Goal: Information Seeking & Learning: Learn about a topic

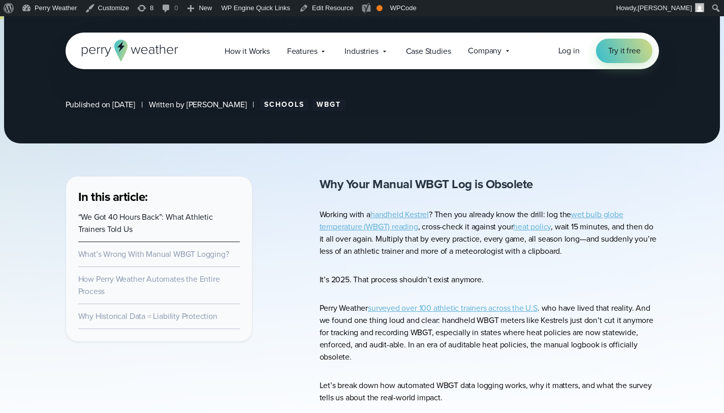
scroll to position [173, 0]
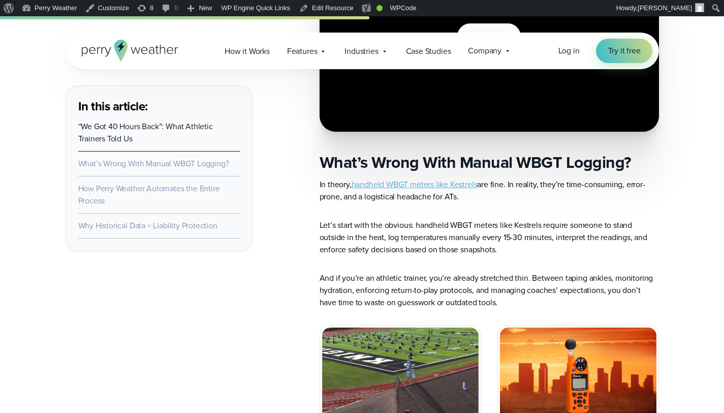
scroll to position [1326, 0]
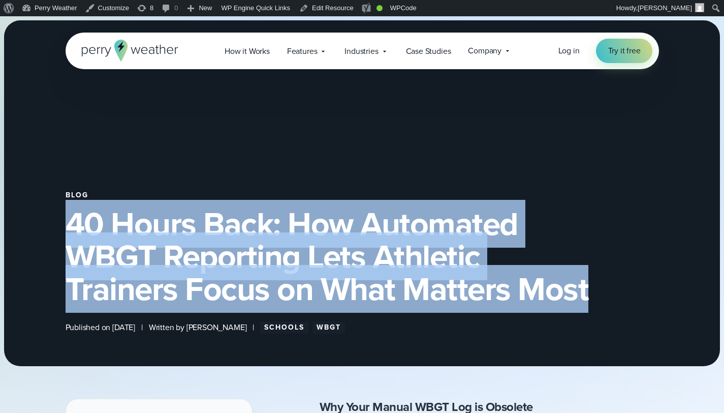
drag, startPoint x: 69, startPoint y: 222, endPoint x: 590, endPoint y: 291, distance: 525.7
click at [590, 291] on h1 "40 Hours Back: How Automated WBGT Reporting Lets Athletic Trainers Focus on Wha…" at bounding box center [363, 256] width 594 height 98
copy h1 "40 Hours Back: How Automated WBGT Reporting Lets Athletic Trainers Focus on Wha…"
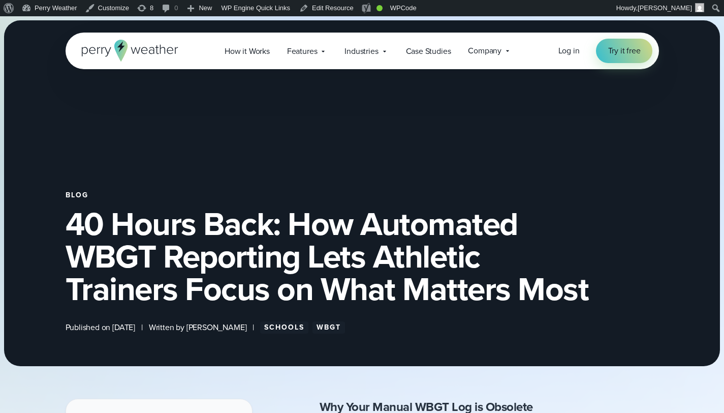
click at [427, 155] on div "Blog 40 Hours Back: How Automated WBGT Reporting Lets Athletic Trainers Focus o…" at bounding box center [362, 193] width 716 height 346
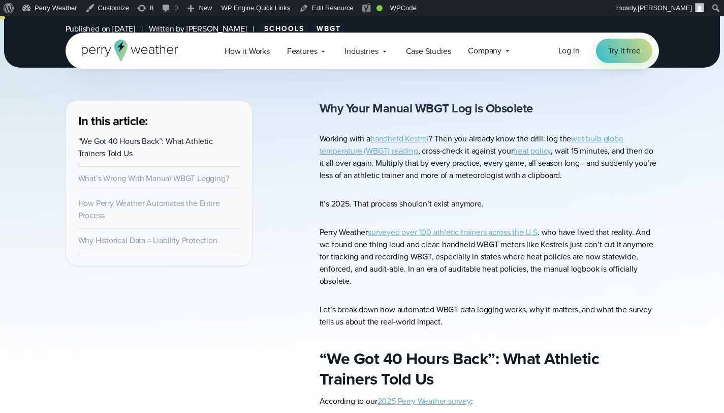
scroll to position [322, 0]
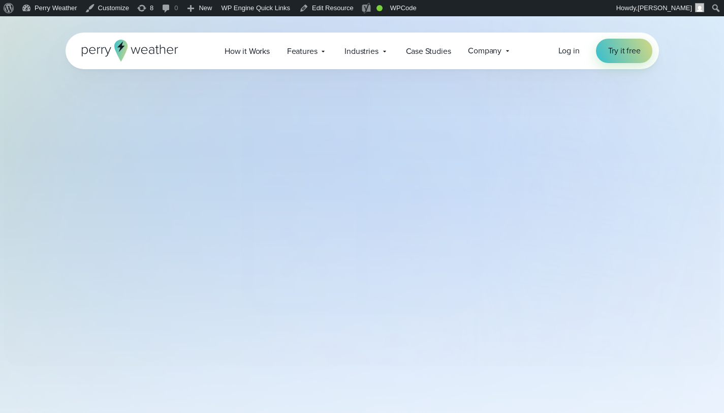
select select "***"
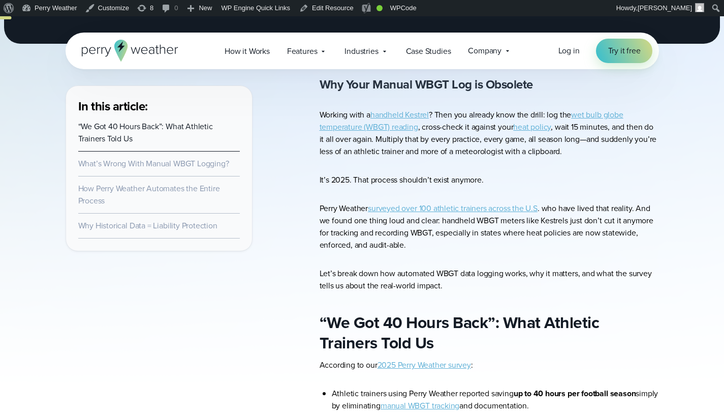
scroll to position [323, 0]
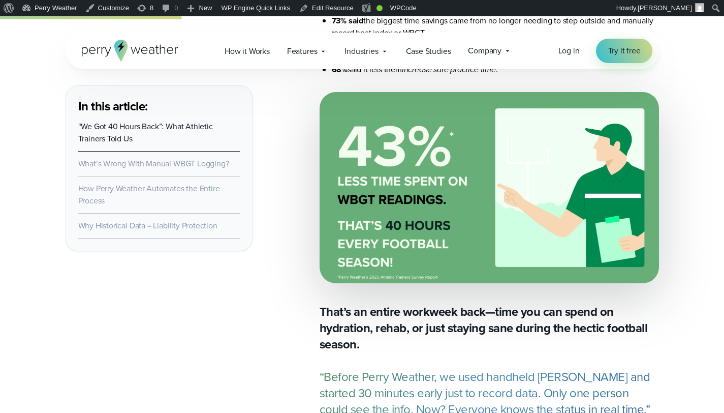
scroll to position [854, 0]
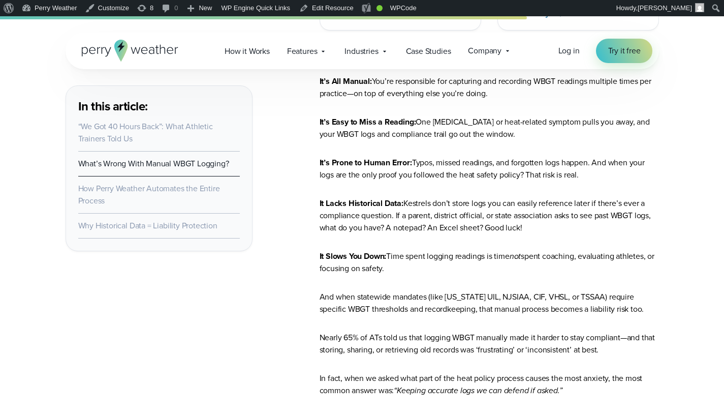
scroll to position [1889, 0]
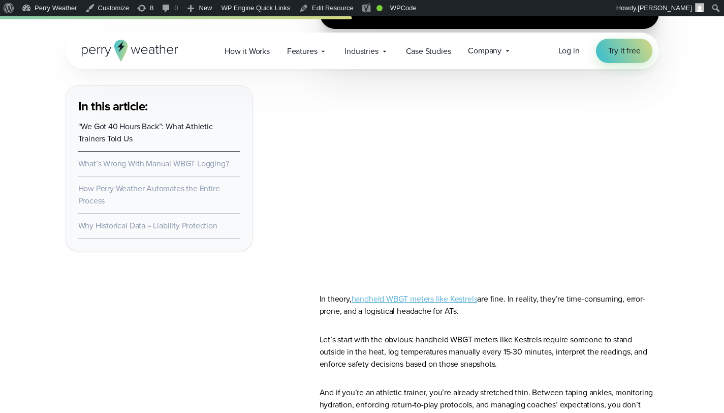
scroll to position [1334, 0]
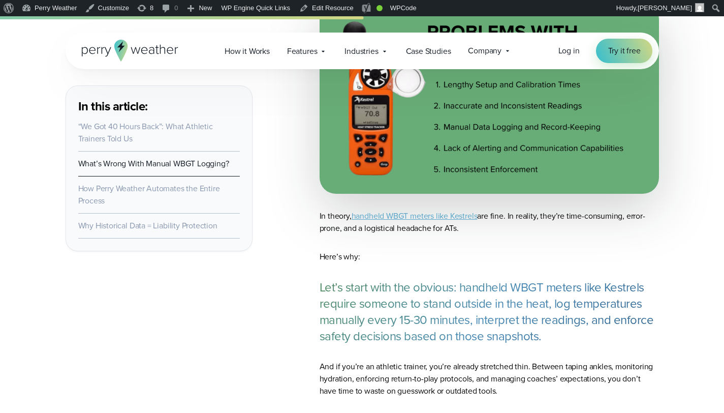
scroll to position [1457, 0]
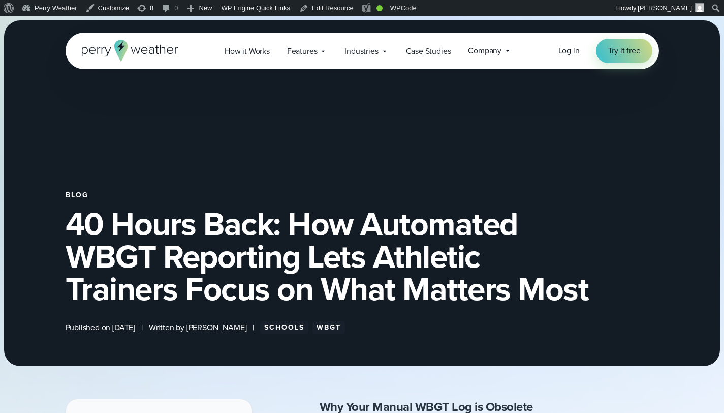
scroll to position [235, 0]
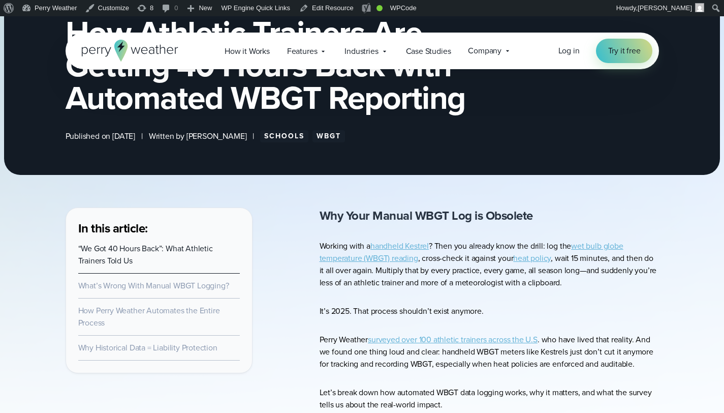
scroll to position [153, 0]
